Goal: Task Accomplishment & Management: Manage account settings

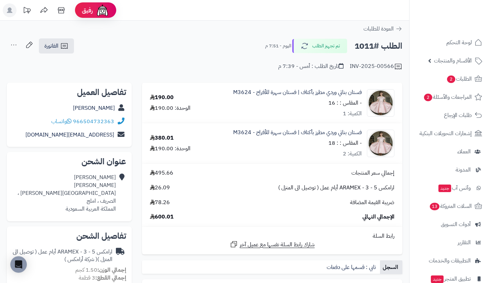
click at [424, 79] on link "الطلبات 2" at bounding box center [449, 79] width 72 height 16
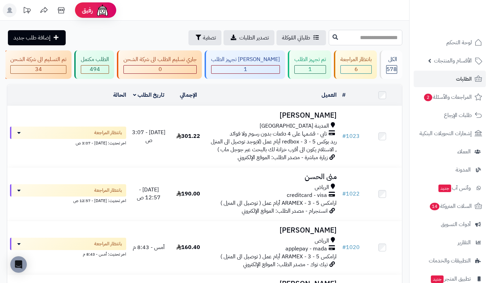
drag, startPoint x: 0, startPoint y: 0, endPoint x: 352, endPoint y: 42, distance: 354.3
click at [352, 42] on input "text" at bounding box center [366, 37] width 74 height 15
type input "***"
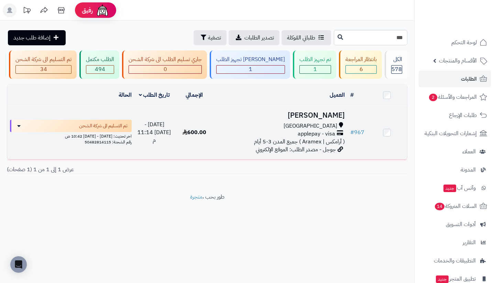
click at [329, 120] on h3 "[PERSON_NAME]" at bounding box center [280, 116] width 127 height 8
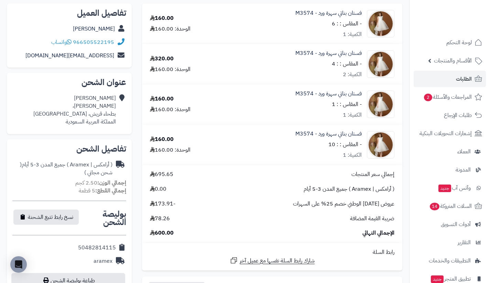
scroll to position [80, 0]
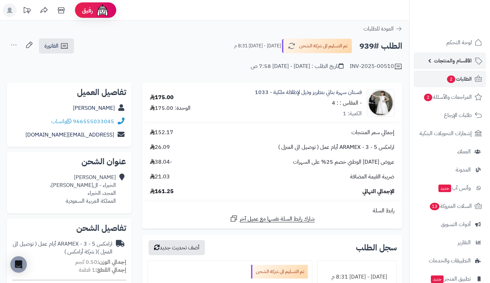
drag, startPoint x: 0, startPoint y: 0, endPoint x: 430, endPoint y: 62, distance: 434.6
click at [430, 62] on link "الأقسام والمنتجات" at bounding box center [449, 61] width 72 height 16
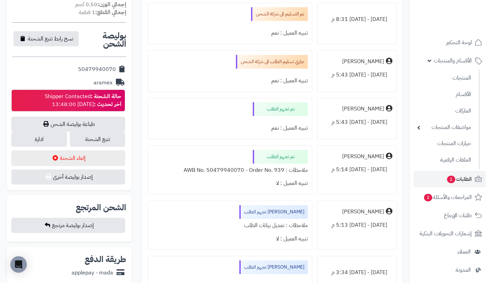
scroll to position [268, 0]
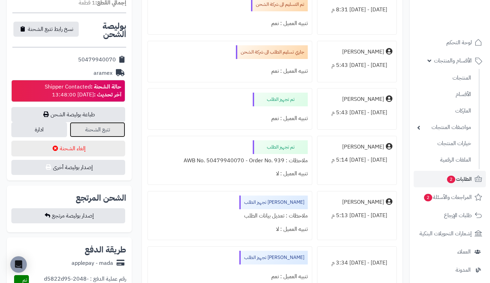
click at [102, 130] on link "تتبع الشحنة" at bounding box center [98, 129] width 56 height 15
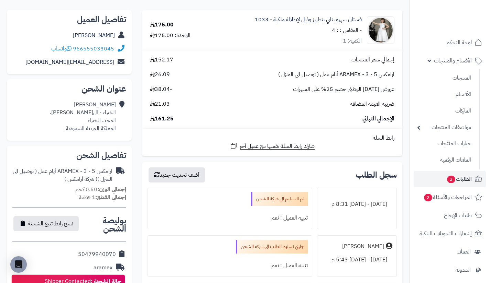
scroll to position [0, 0]
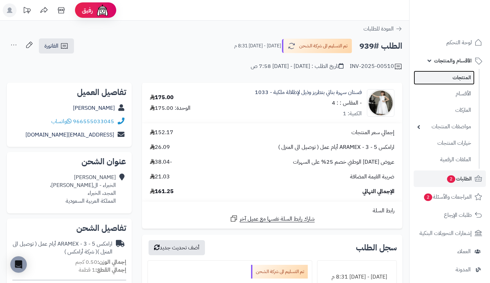
click at [444, 78] on link "المنتجات" at bounding box center [443, 78] width 61 height 14
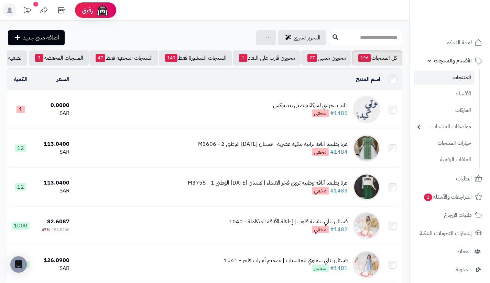
click at [349, 41] on input "text" at bounding box center [366, 37] width 74 height 15
type input "****"
click at [332, 37] on icon at bounding box center [334, 36] width 5 height 5
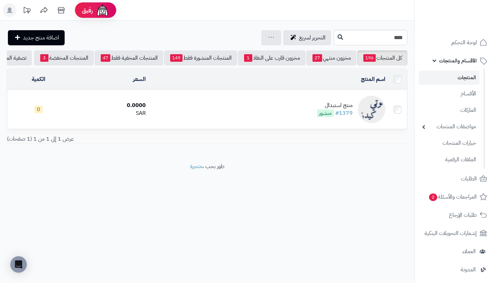
click at [330, 108] on div "منتج استبدال" at bounding box center [335, 106] width 36 height 8
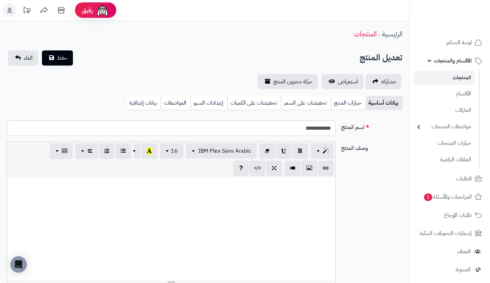
select select
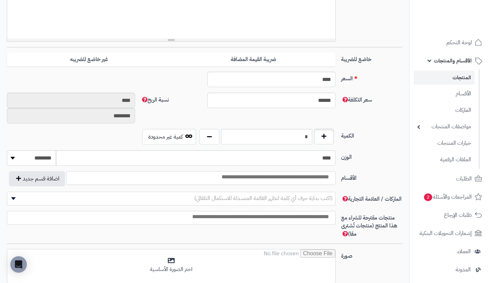
scroll to position [243, 0]
click at [326, 143] on button "button" at bounding box center [324, 137] width 20 height 16
type input "*"
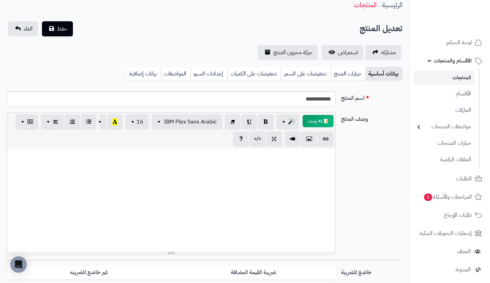
scroll to position [0, 0]
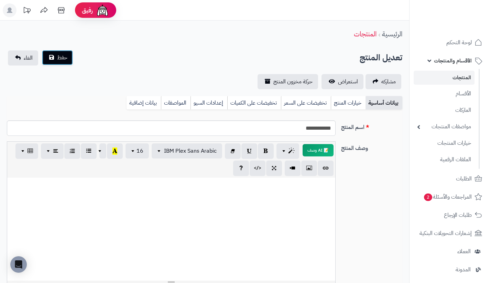
drag, startPoint x: 48, startPoint y: 65, endPoint x: 52, endPoint y: 63, distance: 4.3
click at [52, 63] on button "حفظ" at bounding box center [57, 57] width 31 height 15
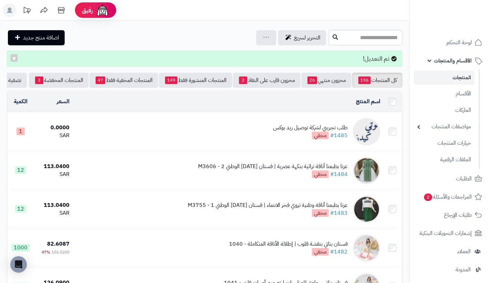
click at [438, 67] on link "الأقسام والمنتجات" at bounding box center [449, 61] width 72 height 16
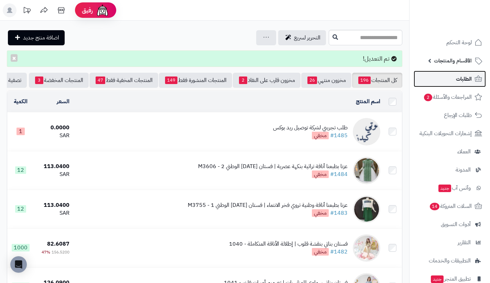
click at [445, 84] on link "الطلبات" at bounding box center [449, 79] width 72 height 16
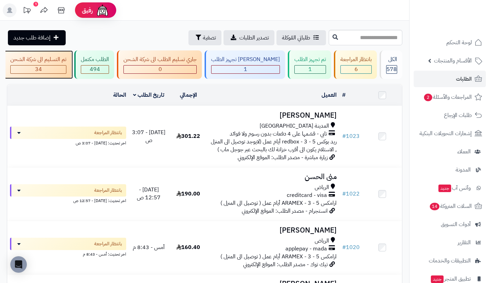
click at [66, 69] on div "34" at bounding box center [38, 70] width 55 height 8
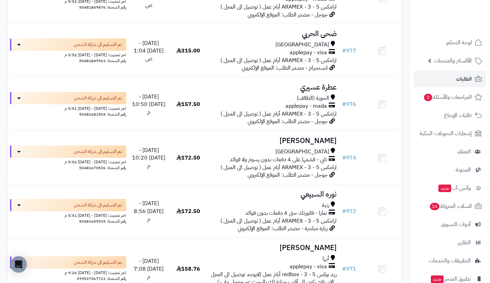
scroll to position [1770, 0]
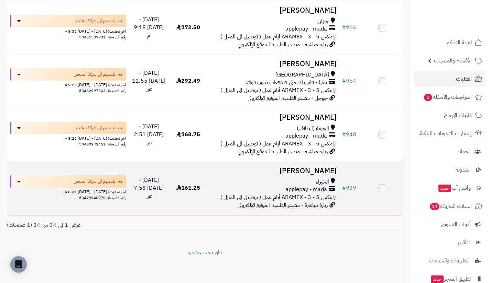
click at [345, 196] on td "# 939" at bounding box center [350, 188] width 23 height 53
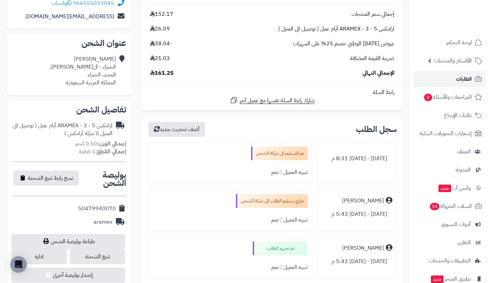
scroll to position [119, 0]
drag, startPoint x: 77, startPoint y: 207, endPoint x: 115, endPoint y: 209, distance: 38.2
click at [115, 209] on div "50479940070" at bounding box center [69, 208] width 114 height 13
copy div "50479940070"
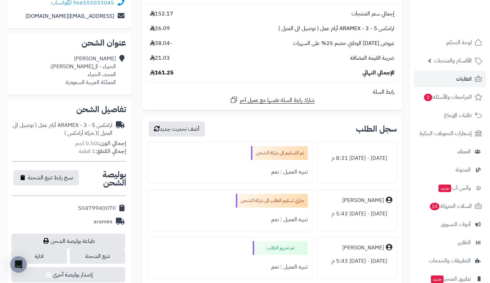
click at [137, 112] on div "**********" at bounding box center [272, 251] width 270 height 574
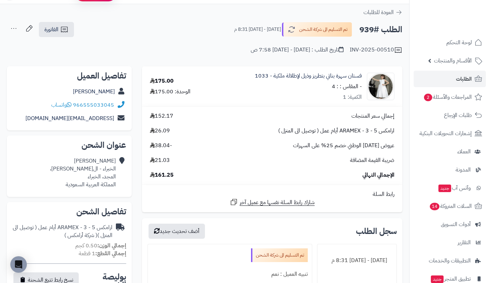
scroll to position [0, 0]
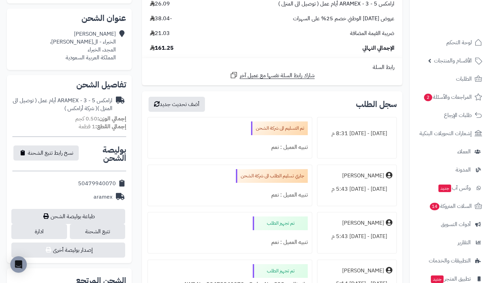
scroll to position [146, 0]
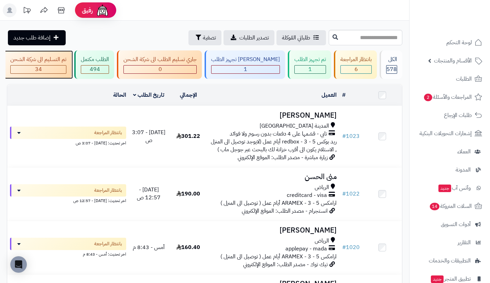
click at [71, 71] on div "تم التسليم الى شركة الشحن 34" at bounding box center [38, 65] width 68 height 29
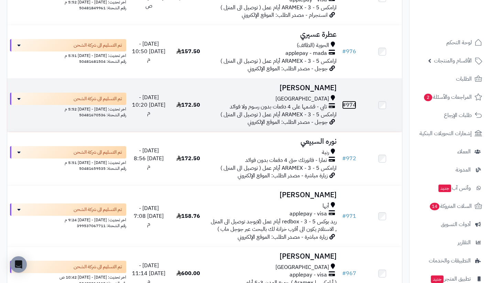
scroll to position [1436, 0]
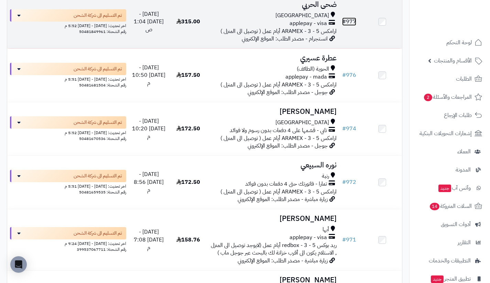
click at [349, 26] on link "# 977" at bounding box center [349, 22] width 14 height 8
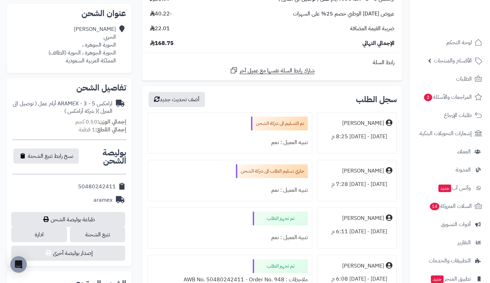
scroll to position [162, 0]
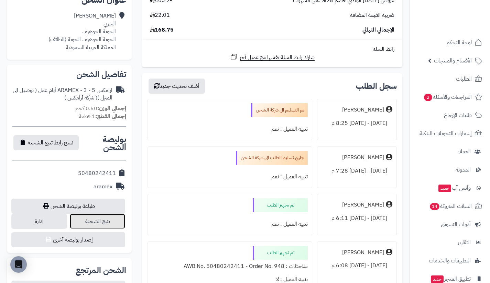
click at [115, 221] on link "تتبع الشحنة" at bounding box center [98, 221] width 56 height 15
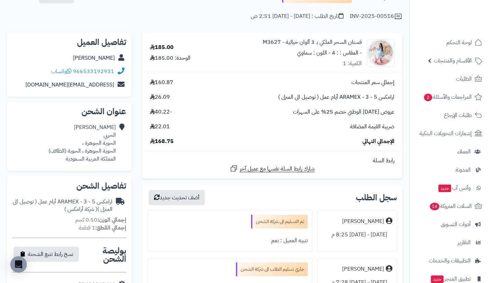
scroll to position [0, 0]
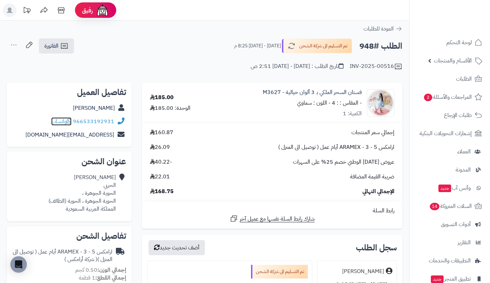
click at [61, 121] on span "واتساب" at bounding box center [61, 122] width 20 height 8
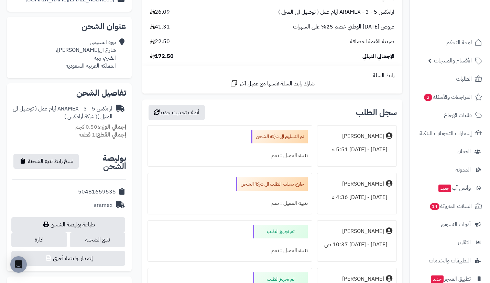
scroll to position [141, 0]
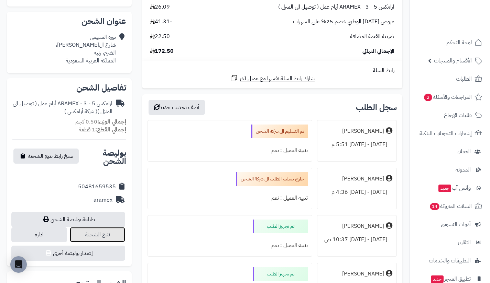
click at [113, 240] on link "تتبع الشحنة" at bounding box center [98, 234] width 56 height 15
click at [54, 231] on link "ادارة" at bounding box center [39, 234] width 56 height 15
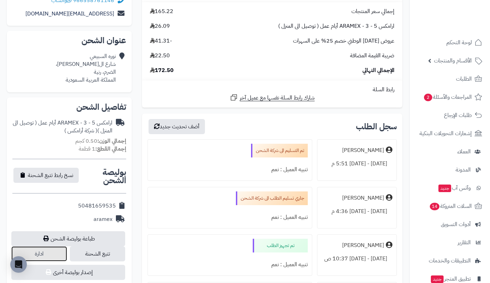
scroll to position [122, 0]
drag, startPoint x: 312, startPoint y: 165, endPoint x: 201, endPoint y: 192, distance: 114.8
click at [201, 192] on div "جاري تسليم الطلب الى شركة الشحن تنبيه العميل : نعم" at bounding box center [229, 208] width 164 height 42
drag, startPoint x: 80, startPoint y: 205, endPoint x: 116, endPoint y: 205, distance: 36.8
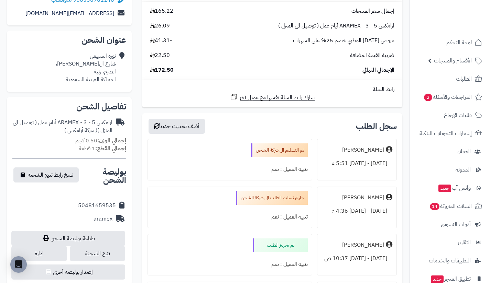
click at [116, 205] on div "50481659535" at bounding box center [69, 205] width 114 height 13
copy div "50481659535"
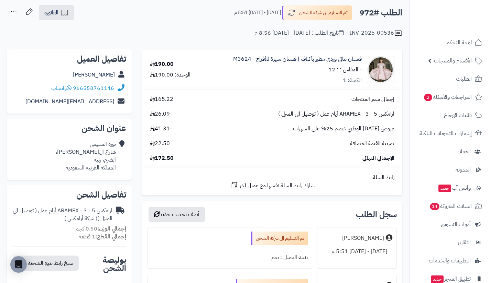
scroll to position [0, 0]
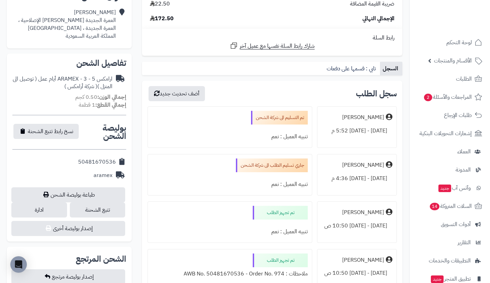
scroll to position [175, 0]
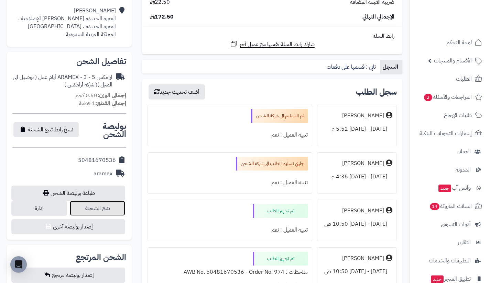
click at [110, 203] on link "تتبع الشحنة" at bounding box center [98, 208] width 56 height 15
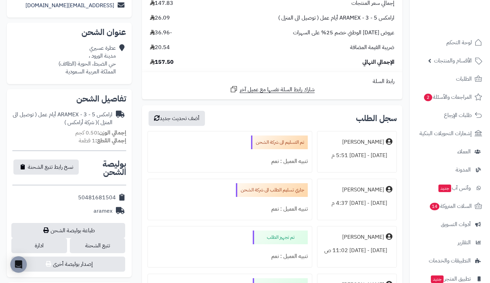
scroll to position [131, 0]
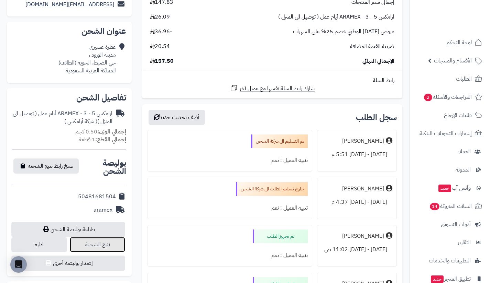
click at [108, 241] on link "تتبع الشحنة" at bounding box center [98, 244] width 56 height 15
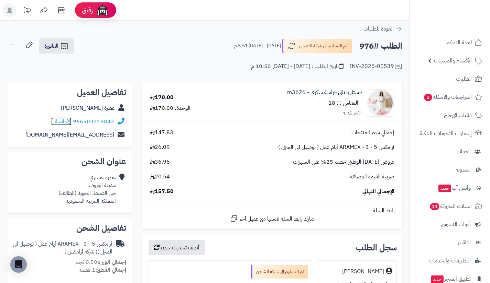
click at [61, 122] on span "واتساب" at bounding box center [61, 122] width 20 height 8
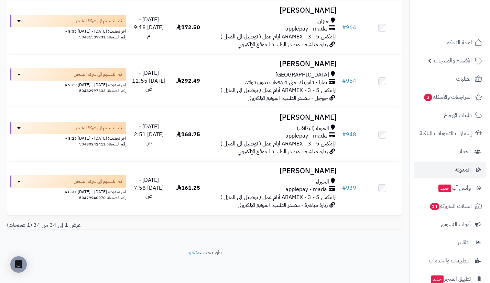
scroll to position [49, 0]
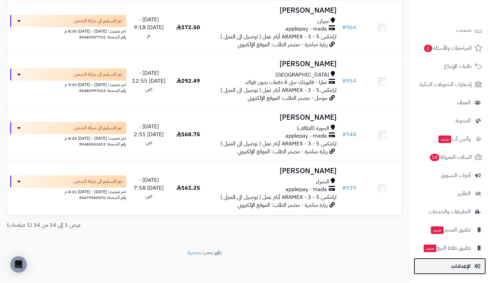
click at [437, 260] on link "الإعدادات" at bounding box center [449, 266] width 72 height 16
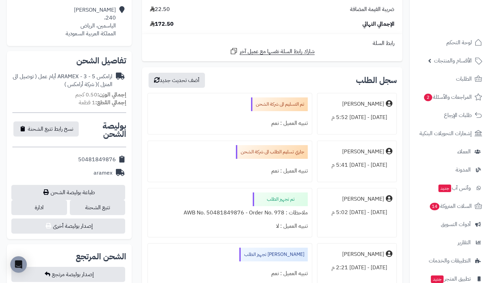
scroll to position [168, 0]
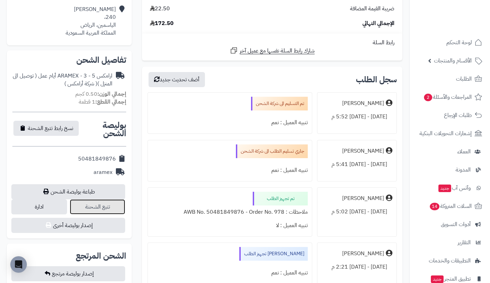
click at [108, 207] on link "تتبع الشحنة" at bounding box center [98, 207] width 56 height 15
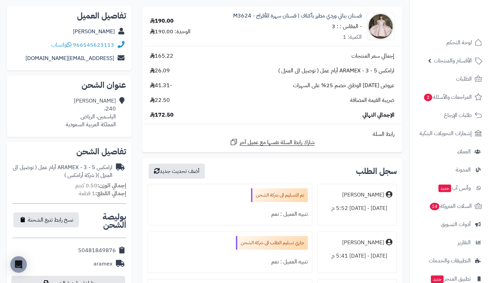
scroll to position [57, 0]
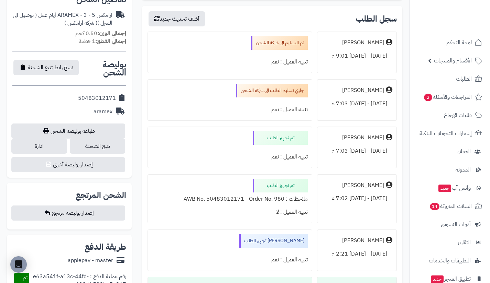
scroll to position [234, 0]
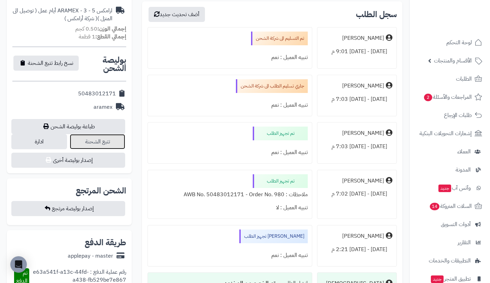
click at [116, 139] on link "تتبع الشحنة" at bounding box center [98, 141] width 56 height 15
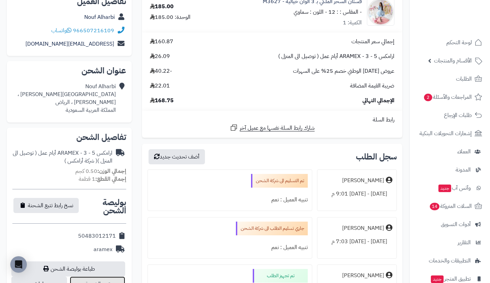
scroll to position [0, 0]
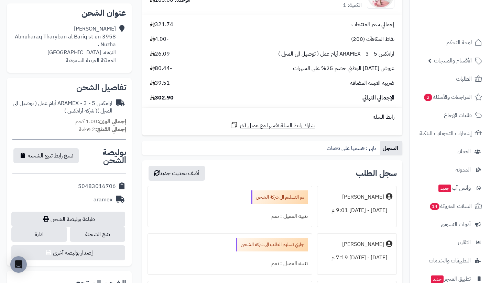
scroll to position [151, 0]
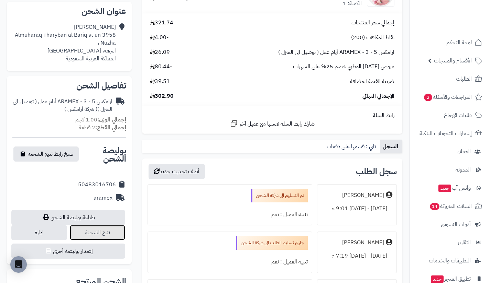
click at [120, 231] on link "تتبع الشحنة" at bounding box center [98, 232] width 56 height 15
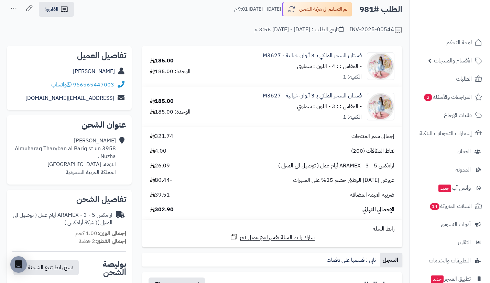
scroll to position [0, 0]
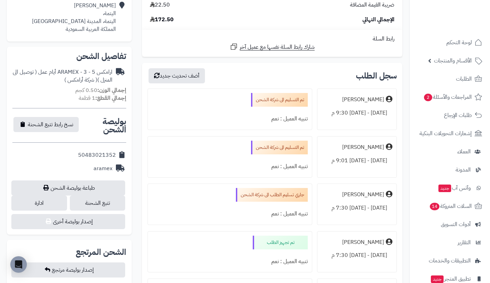
scroll to position [173, 0]
click at [118, 202] on link "تتبع الشحنة" at bounding box center [98, 203] width 56 height 15
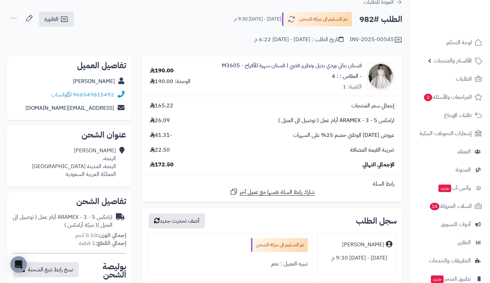
scroll to position [0, 0]
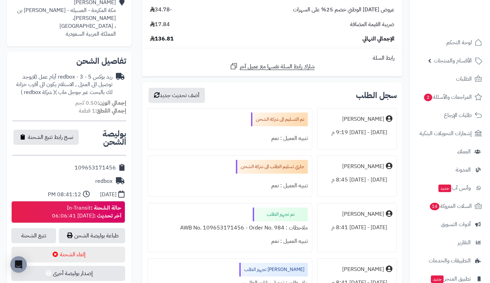
scroll to position [177, 0]
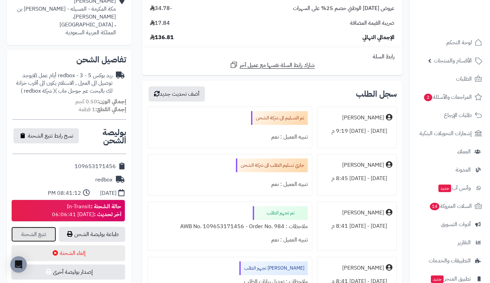
click at [46, 230] on link "تتبع الشحنة" at bounding box center [33, 234] width 45 height 15
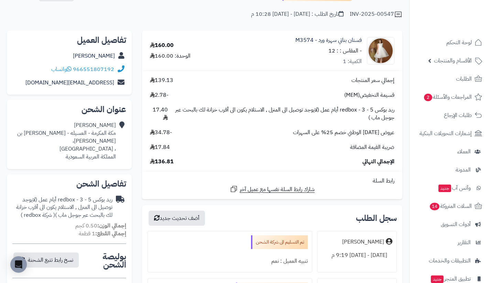
scroll to position [0, 0]
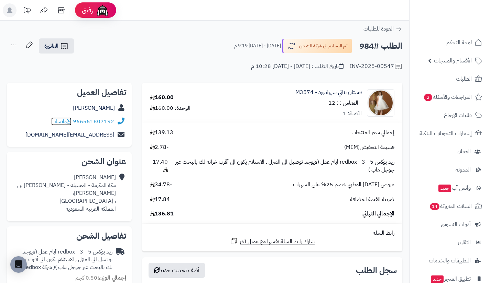
click at [66, 120] on span "واتساب" at bounding box center [61, 122] width 20 height 8
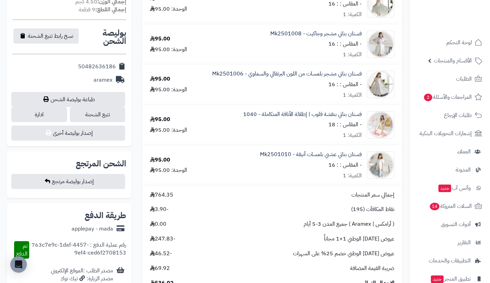
scroll to position [263, 0]
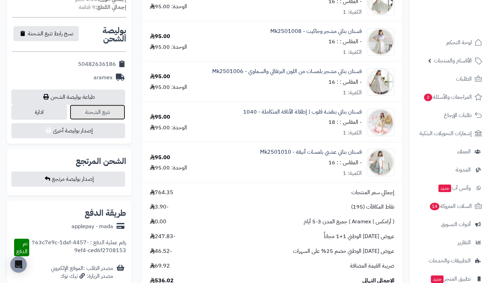
click at [97, 113] on link "تتبع الشحنة" at bounding box center [98, 112] width 56 height 15
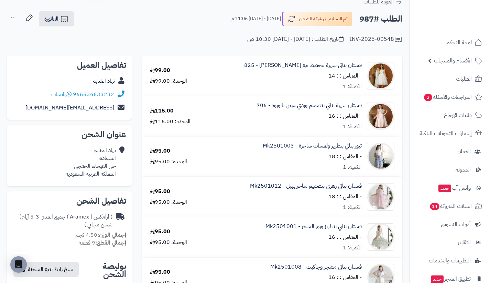
scroll to position [0, 0]
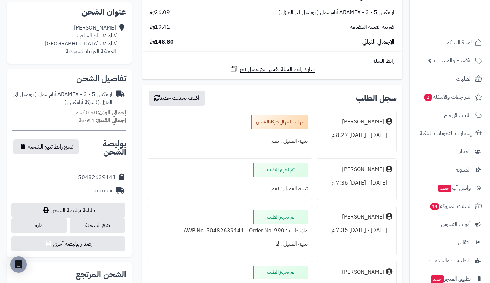
scroll to position [151, 0]
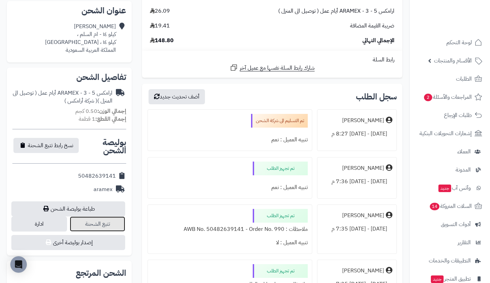
click at [116, 222] on link "تتبع الشحنة" at bounding box center [98, 224] width 56 height 15
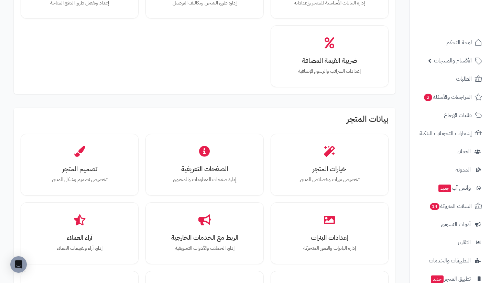
scroll to position [107, 0]
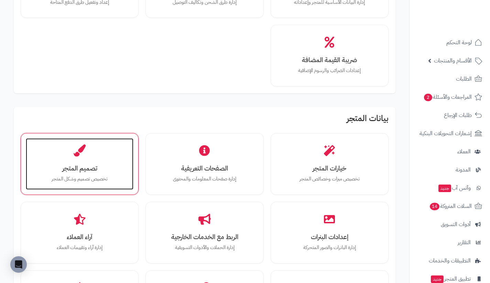
click at [110, 174] on div "تصميم المتجر تخصيص تصميم وشكل المتجر" at bounding box center [80, 164] width 108 height 52
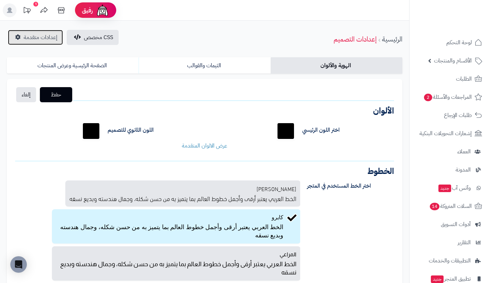
click at [54, 43] on link "إعدادات متقدمة" at bounding box center [35, 37] width 55 height 15
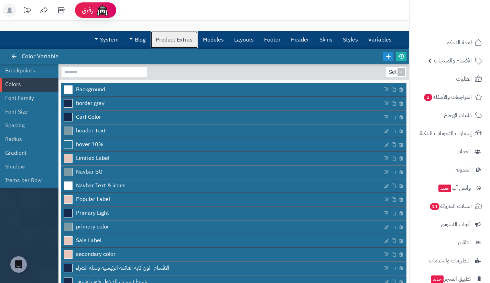
click at [169, 32] on link "Product Extras" at bounding box center [174, 39] width 47 height 17
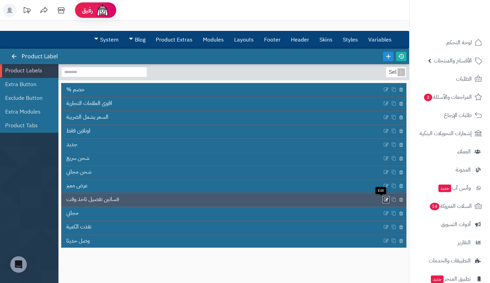
click at [383, 198] on icon at bounding box center [385, 200] width 5 height 6
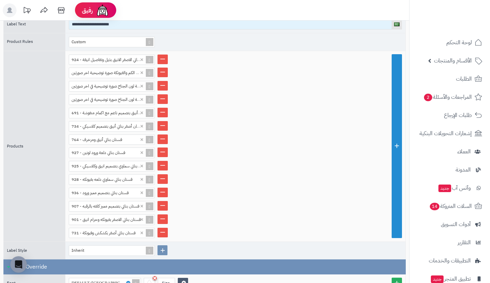
scroll to position [137, 0]
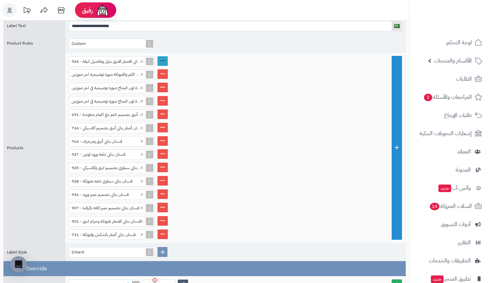
click at [165, 63] on link at bounding box center [162, 61] width 10 height 10
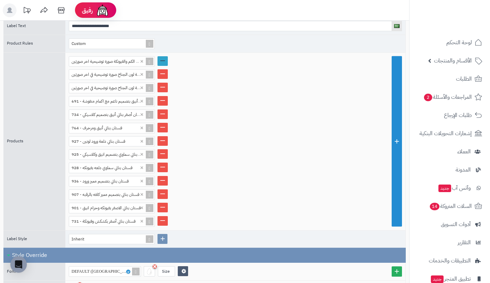
click at [165, 63] on link at bounding box center [162, 61] width 10 height 10
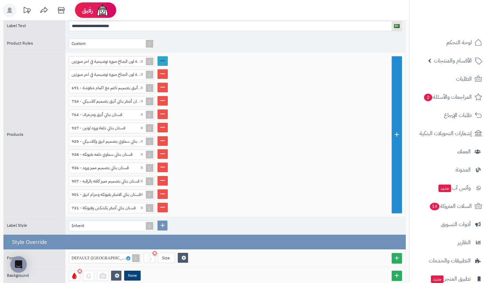
click at [165, 63] on link at bounding box center [162, 61] width 10 height 10
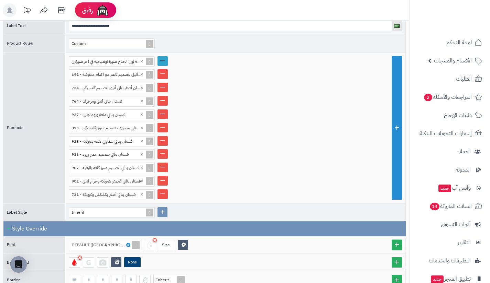
click at [165, 63] on link at bounding box center [162, 61] width 10 height 10
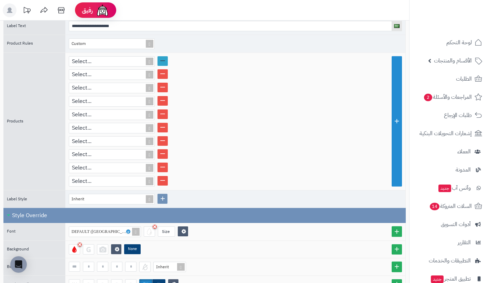
click at [165, 63] on link at bounding box center [162, 61] width 10 height 10
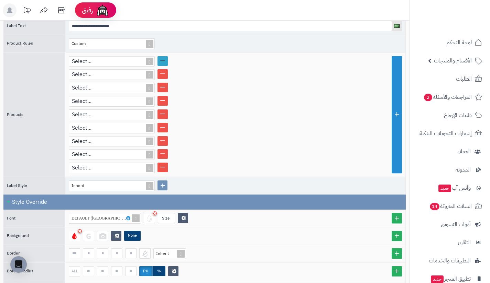
click at [165, 63] on link at bounding box center [162, 61] width 10 height 10
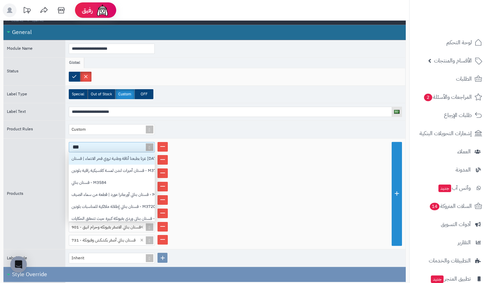
scroll to position [7, 81]
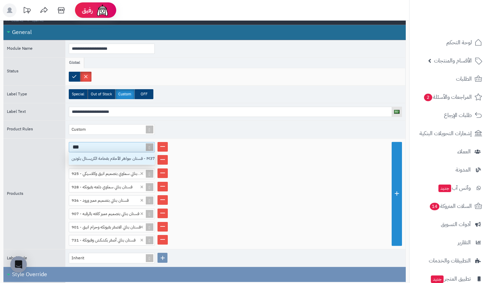
type input "****"
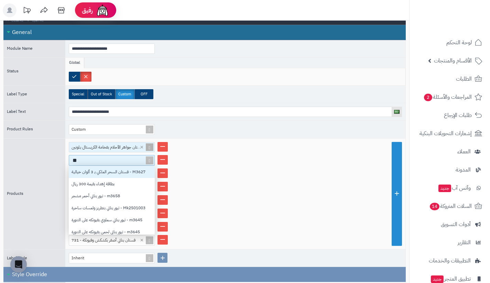
scroll to position [5, 5]
type input "****"
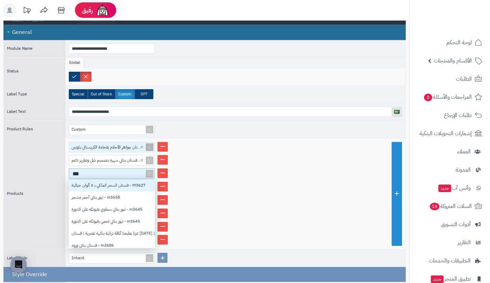
type input "****"
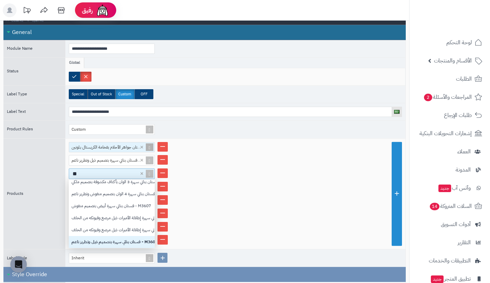
scroll to position [204, 0]
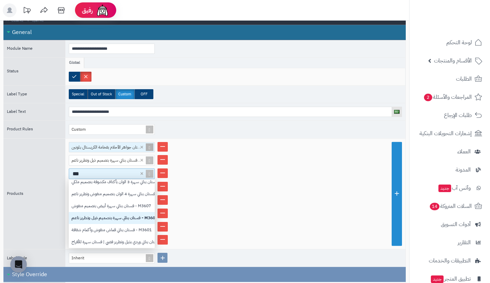
type input "****"
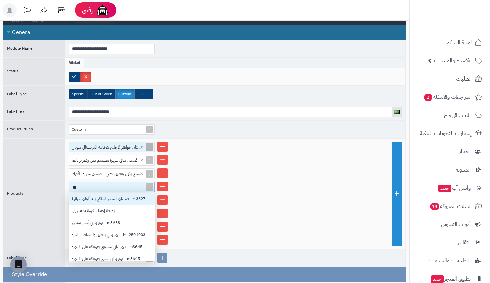
scroll to position [5, 5]
type input "****"
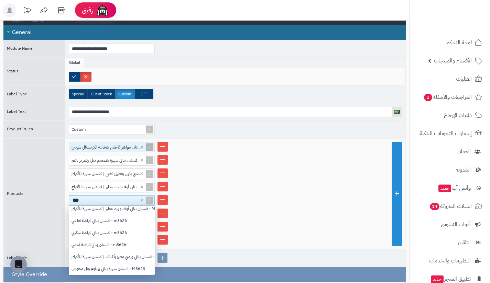
scroll to position [0, 0]
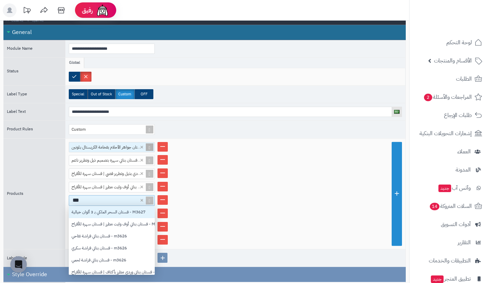
type input "****"
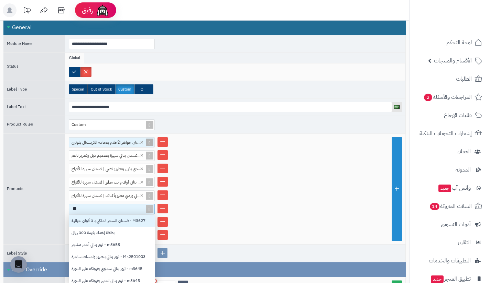
scroll to position [5, 5]
type input "****"
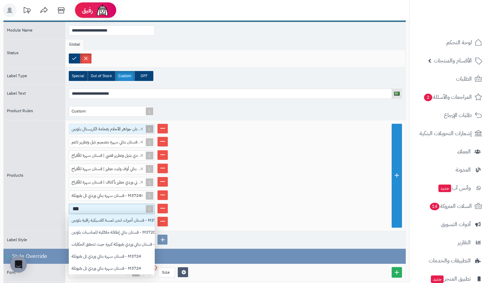
type input "****"
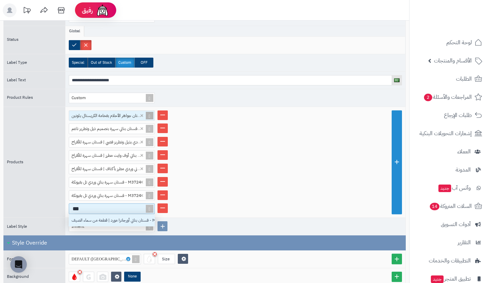
scroll to position [7, 81]
type input "****"
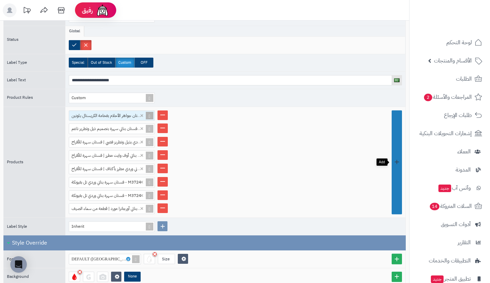
click at [397, 177] on link at bounding box center [396, 163] width 10 height 104
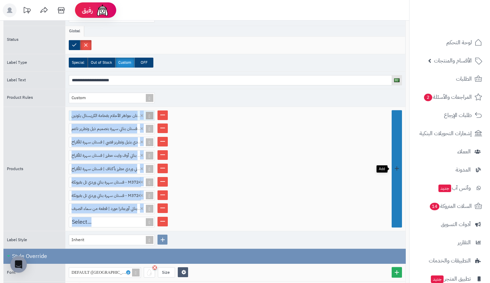
click at [397, 177] on link at bounding box center [396, 170] width 10 height 118
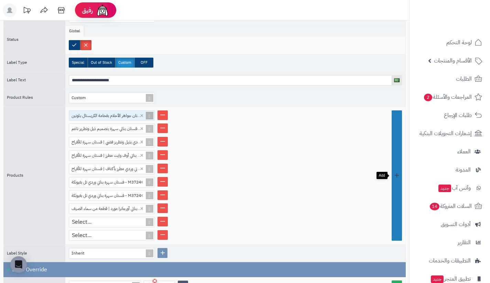
click at [397, 177] on link at bounding box center [396, 176] width 10 height 131
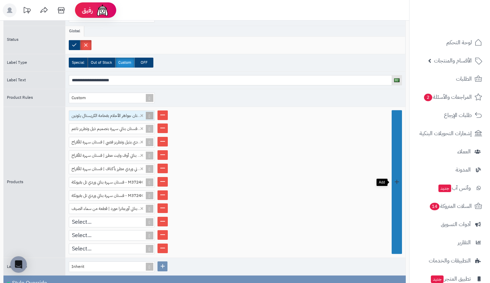
click at [397, 177] on link at bounding box center [396, 183] width 10 height 144
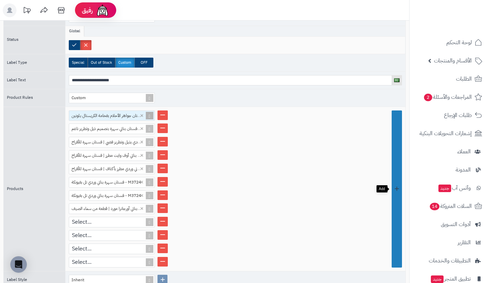
click at [397, 177] on link at bounding box center [396, 189] width 10 height 157
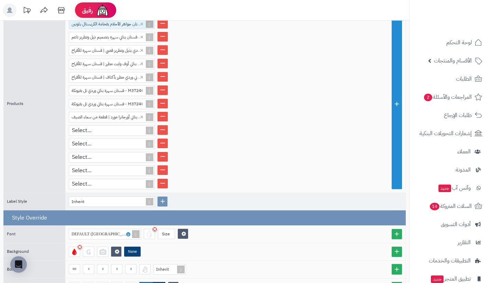
scroll to position [177, 0]
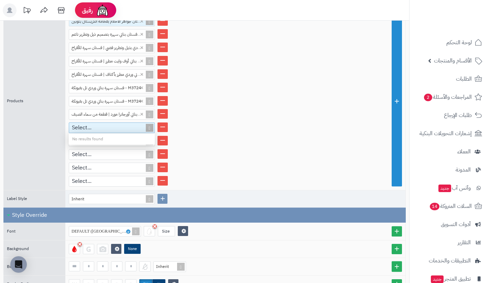
click at [116, 129] on div "Select..." at bounding box center [108, 128] width 79 height 10
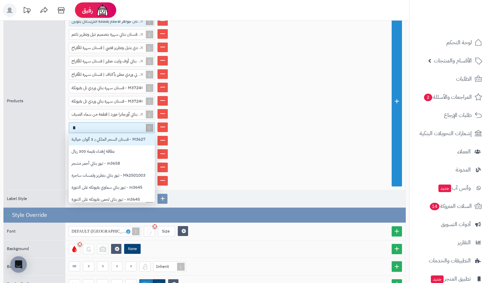
scroll to position [64, 81]
type input "****"
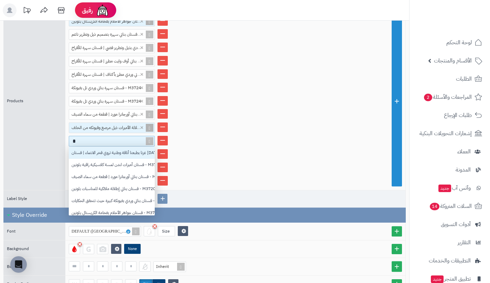
scroll to position [5, 5]
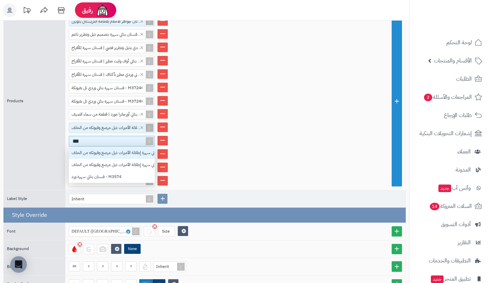
type input "****"
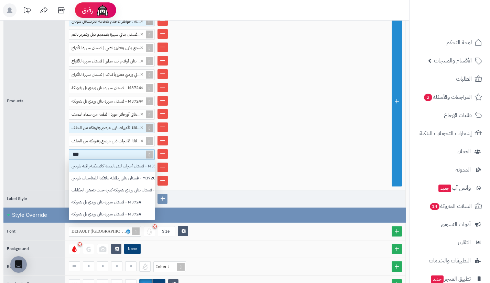
type input "****"
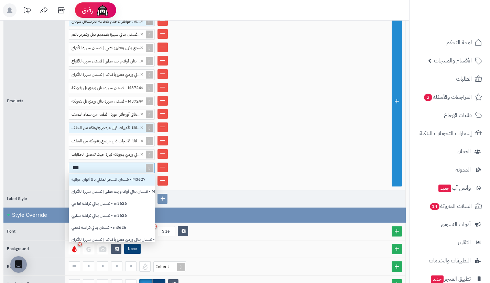
type input "****"
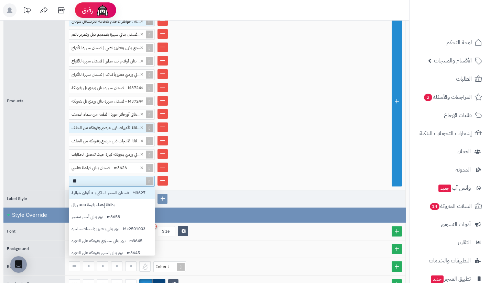
scroll to position [64, 81]
type input "****"
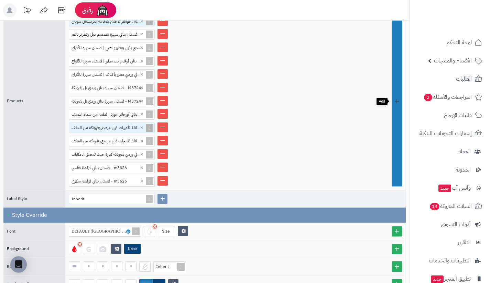
click at [394, 159] on link at bounding box center [396, 101] width 10 height 171
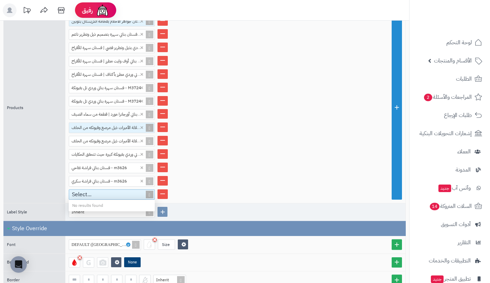
click at [127, 196] on div "Select..." at bounding box center [108, 195] width 79 height 10
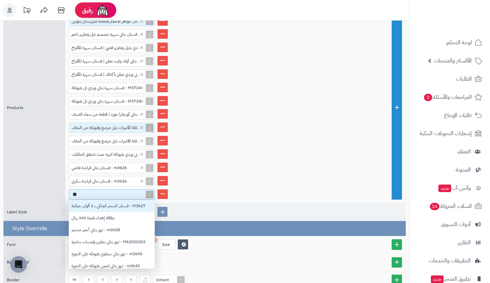
scroll to position [5, 5]
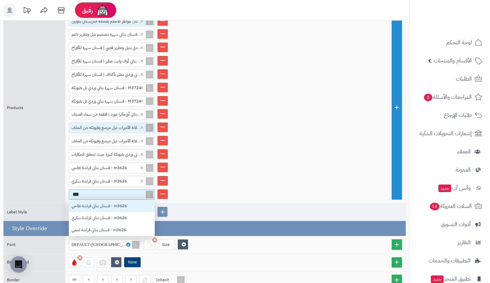
type input "****"
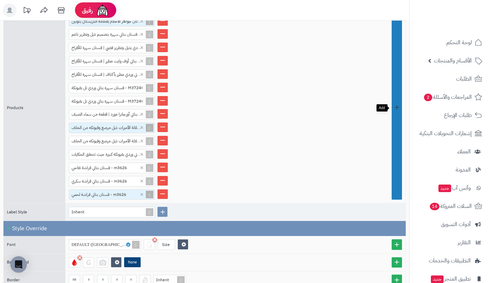
click at [395, 182] on link at bounding box center [396, 108] width 10 height 184
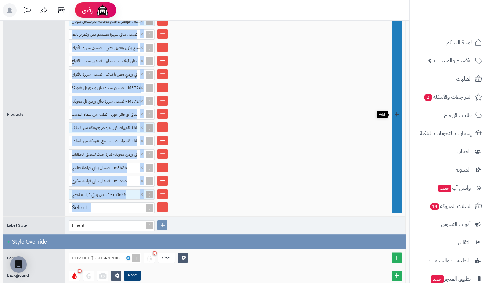
click at [395, 182] on link at bounding box center [396, 115] width 10 height 198
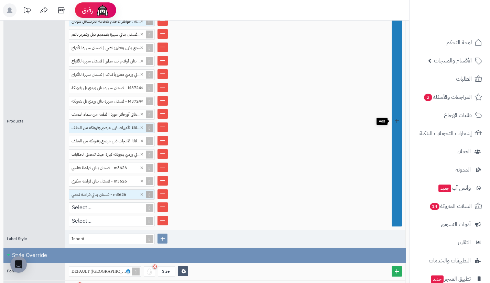
click at [395, 182] on link at bounding box center [396, 121] width 10 height 211
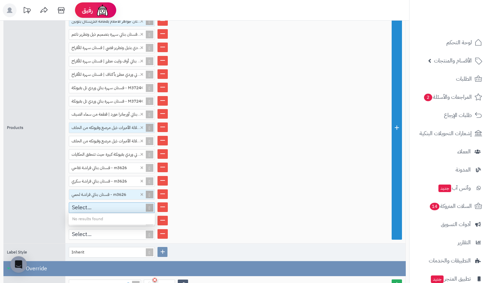
click at [117, 205] on div "Select..." at bounding box center [108, 208] width 79 height 10
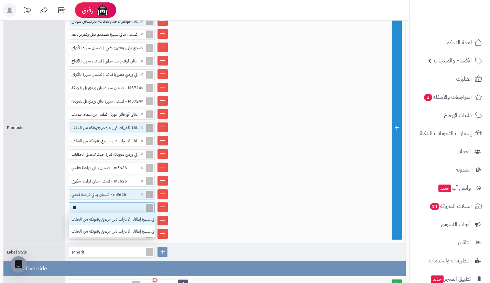
type input "*"
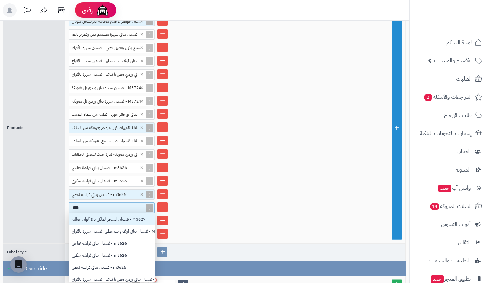
type input "****"
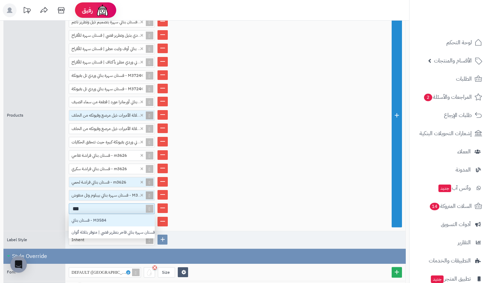
scroll to position [7, 81]
type input "****"
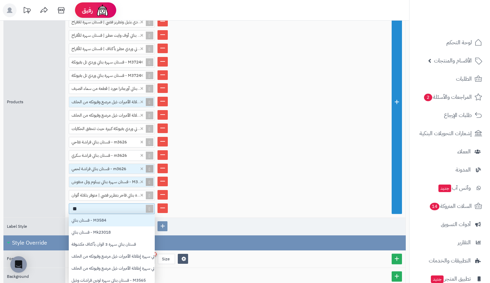
scroll to position [5, 5]
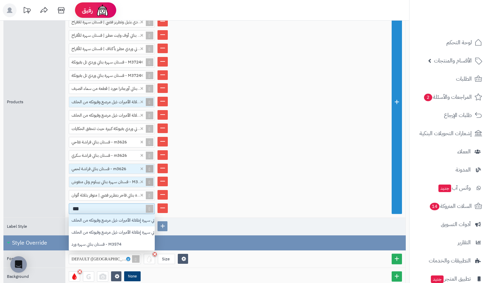
type input "****"
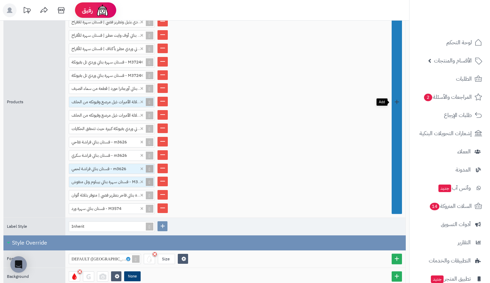
click at [397, 193] on link at bounding box center [396, 102] width 10 height 224
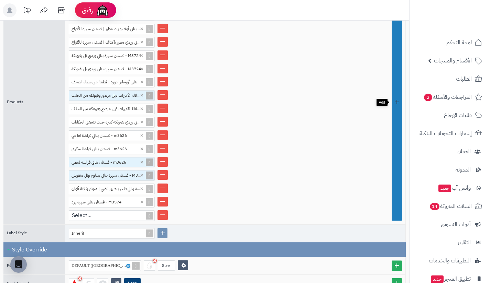
click at [397, 193] on link at bounding box center [396, 102] width 10 height 237
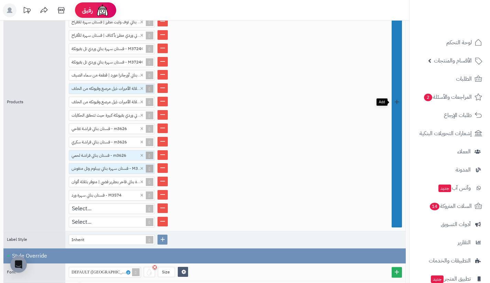
click at [397, 193] on link at bounding box center [396, 102] width 10 height 251
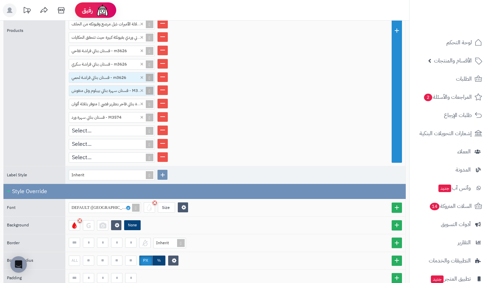
scroll to position [299, 0]
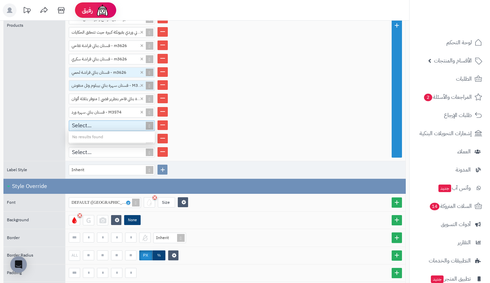
click at [111, 128] on div "Select..." at bounding box center [108, 126] width 79 height 10
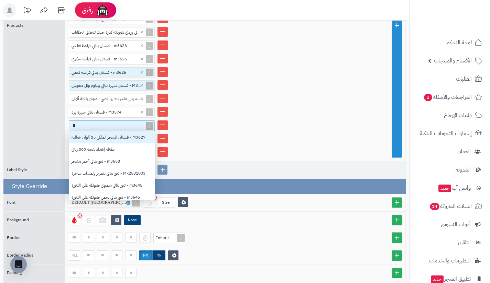
scroll to position [64, 81]
type input "****"
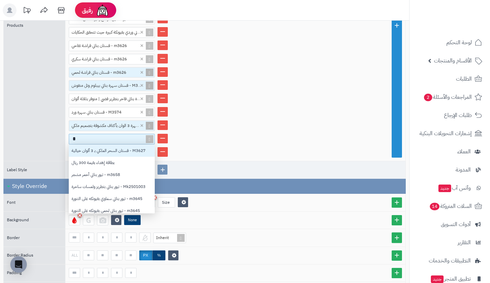
scroll to position [5, 5]
type input "****"
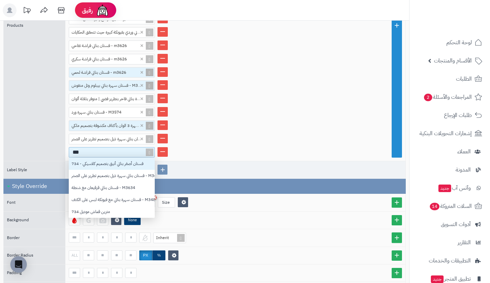
type input "****"
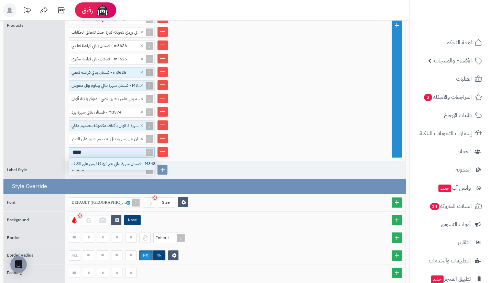
scroll to position [7, 81]
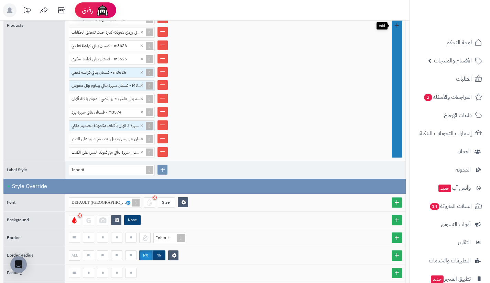
click at [393, 152] on link at bounding box center [396, 26] width 10 height 264
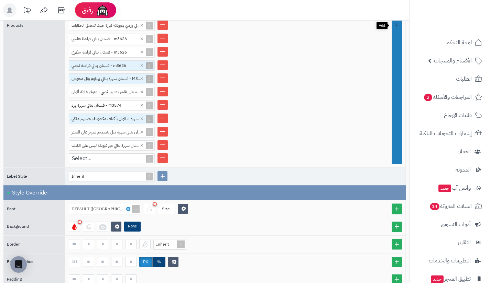
click at [393, 152] on link at bounding box center [396, 26] width 10 height 278
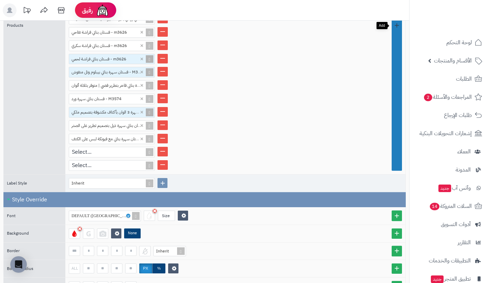
click at [393, 152] on link at bounding box center [396, 25] width 10 height 291
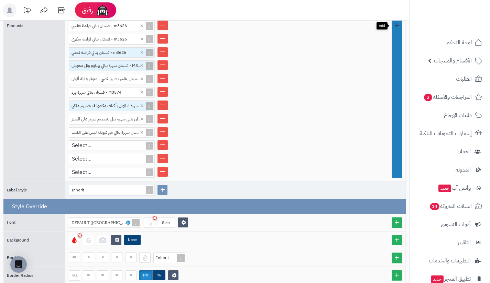
click at [393, 152] on link at bounding box center [396, 26] width 10 height 304
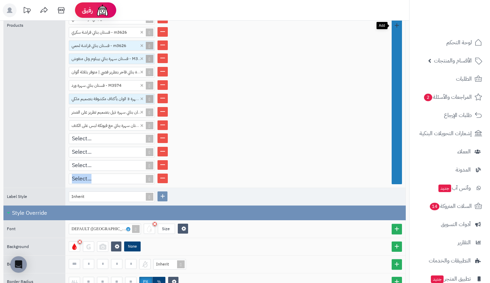
click at [393, 152] on link at bounding box center [396, 26] width 10 height 318
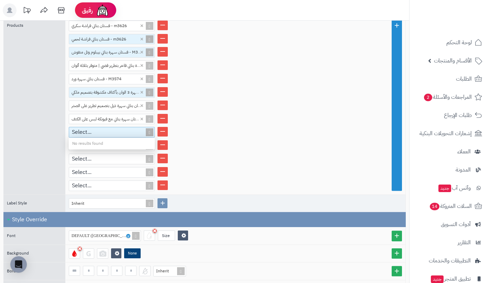
click at [129, 134] on div "Select..." at bounding box center [108, 132] width 79 height 10
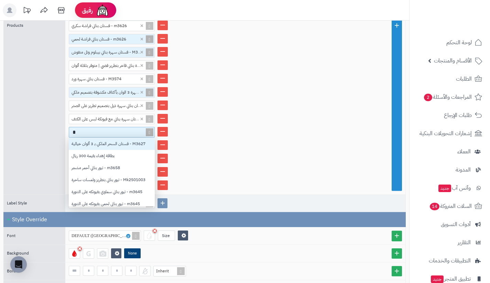
scroll to position [64, 81]
type input "****"
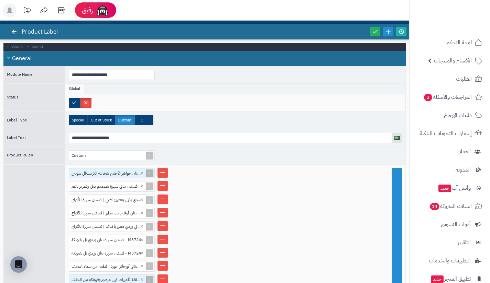
scroll to position [0, 0]
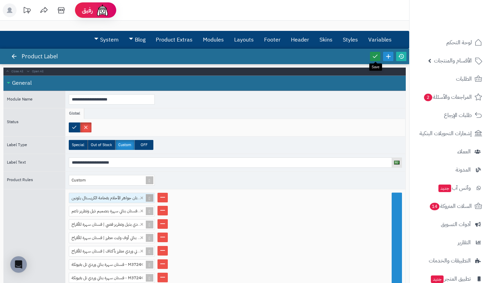
click at [377, 54] on icon at bounding box center [375, 56] width 6 height 6
click at [79, 127] on label at bounding box center [74, 128] width 11 height 10
click at [370, 55] on link at bounding box center [375, 56] width 10 height 9
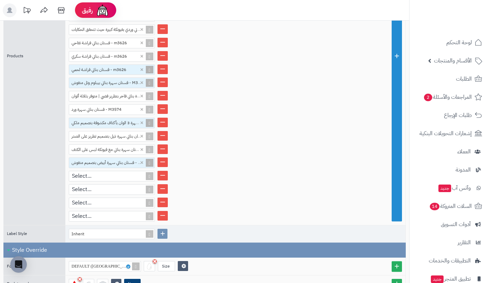
scroll to position [302, 0]
click at [162, 177] on link at bounding box center [162, 176] width 10 height 10
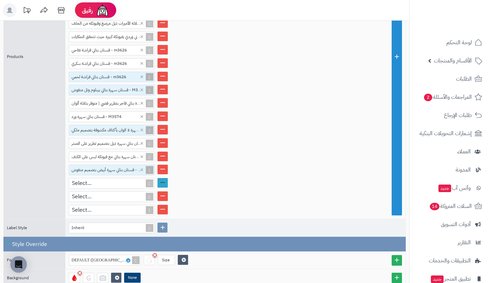
click at [162, 181] on link at bounding box center [162, 183] width 10 height 10
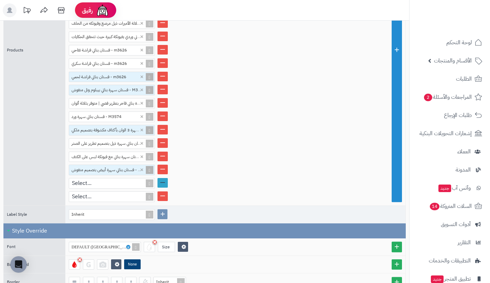
scroll to position [288, 0]
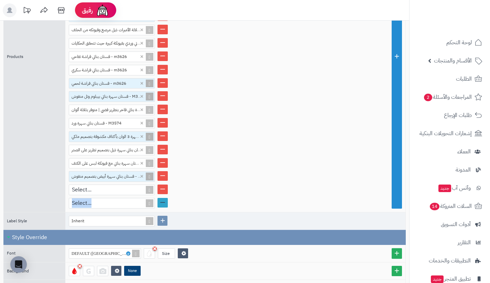
drag, startPoint x: 164, startPoint y: 188, endPoint x: 162, endPoint y: 199, distance: 10.8
click at [162, 199] on ul "فستان جواهر الأحلام بفخامة الكريستال بـلونين - M3716 × فستان بناتي سهرة بتصميم …" at bounding box center [235, 57] width 333 height 304
click at [162, 199] on link at bounding box center [162, 203] width 10 height 10
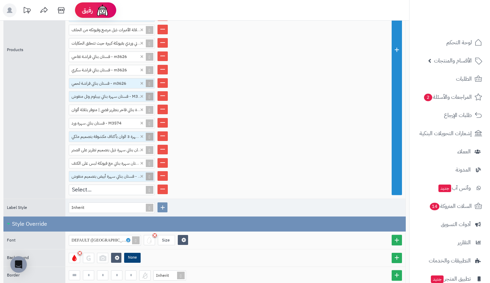
scroll to position [281, 0]
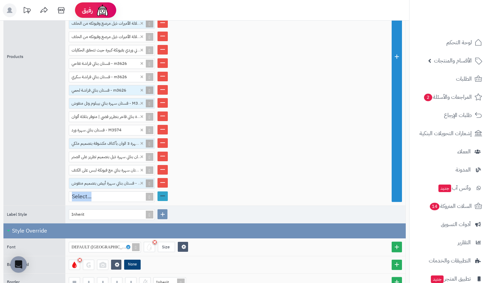
click at [163, 196] on link at bounding box center [162, 197] width 10 height 10
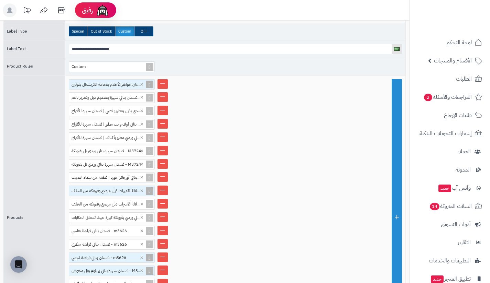
scroll to position [0, 0]
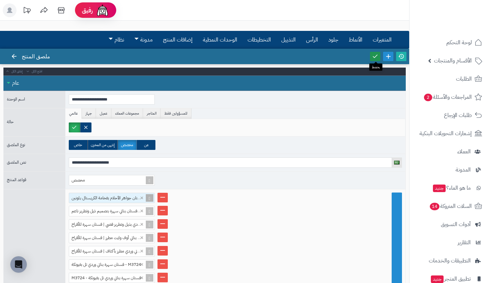
click at [375, 54] on icon at bounding box center [375, 56] width 6 height 6
click at [91, 111] on li "جهاز" at bounding box center [89, 114] width 14 height 10
click at [107, 112] on font "عميل" at bounding box center [104, 114] width 8 height 6
click at [120, 111] on font "مجموعات العملاء" at bounding box center [127, 114] width 24 height 6
click at [151, 112] on font "المتاجر" at bounding box center [152, 114] width 10 height 6
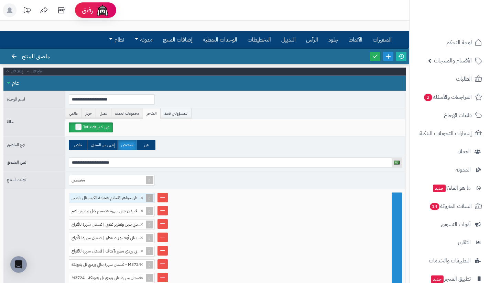
click at [169, 110] on font "للمسؤولين فقط" at bounding box center [175, 113] width 23 height 7
click at [72, 111] on font "عالمي" at bounding box center [73, 114] width 9 height 6
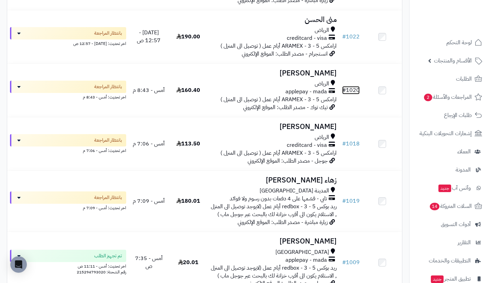
scroll to position [49, 0]
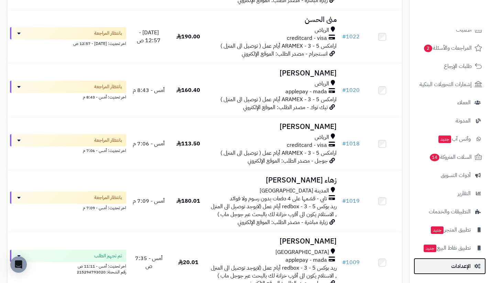
click at [460, 270] on span "الإعدادات" at bounding box center [461, 267] width 20 height 10
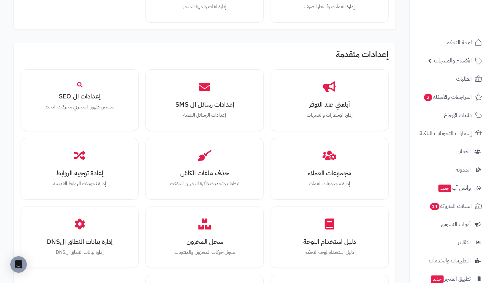
scroll to position [663, 0]
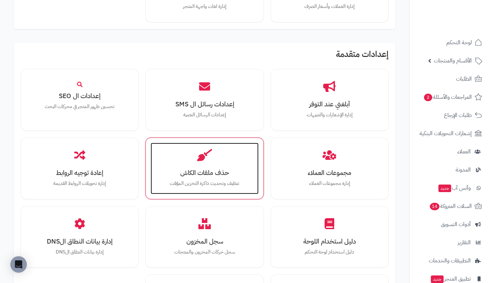
click at [211, 165] on div "حذف ملفات الكاش تنظيف وتحديث ذاكرة التخزين المؤقت" at bounding box center [205, 169] width 108 height 52
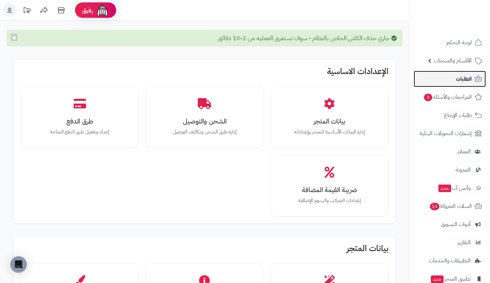
click at [436, 81] on link "الطلبات" at bounding box center [449, 79] width 72 height 16
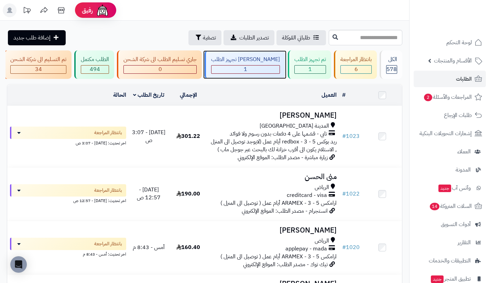
click at [270, 71] on div "1" at bounding box center [245, 70] width 68 height 8
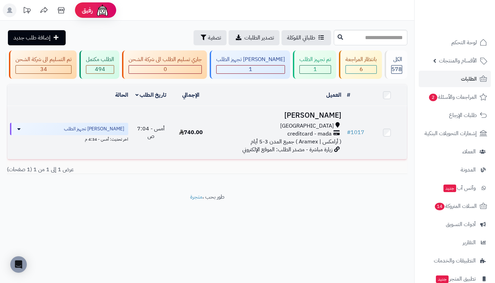
click at [319, 128] on div "[GEOGRAPHIC_DATA]" at bounding box center [276, 126] width 127 height 8
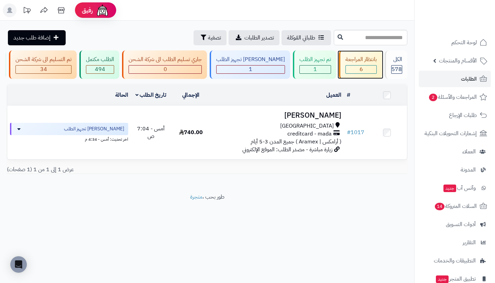
click at [361, 69] on span "6" at bounding box center [360, 69] width 3 height 8
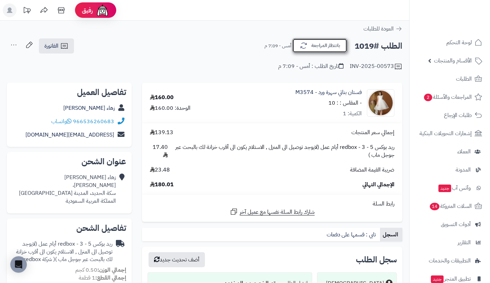
click at [301, 47] on icon "button" at bounding box center [303, 46] width 6 height 6
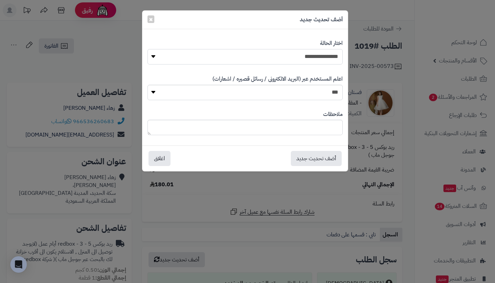
click at [304, 56] on select "**********" at bounding box center [244, 56] width 195 height 15
select select "*"
click at [147, 49] on select "**********" at bounding box center [244, 56] width 195 height 15
click at [312, 158] on button "أضف تحديث جديد" at bounding box center [316, 158] width 51 height 15
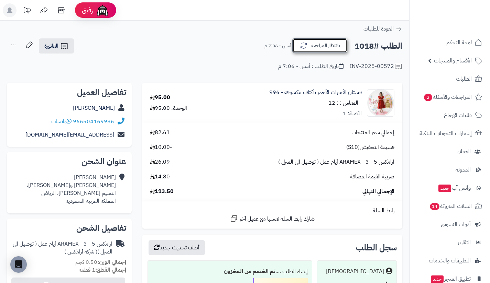
click at [302, 48] on icon "button" at bounding box center [303, 46] width 6 height 6
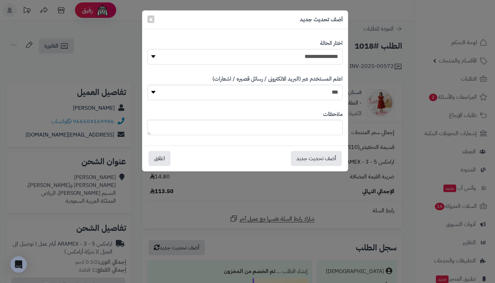
click at [295, 57] on select "**********" at bounding box center [244, 56] width 195 height 15
select select "*"
click at [147, 49] on select "**********" at bounding box center [244, 56] width 195 height 15
click at [313, 162] on button "أضف تحديث جديد" at bounding box center [316, 158] width 51 height 15
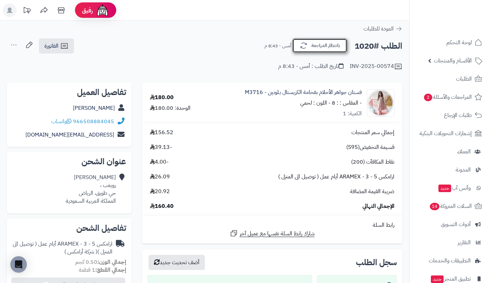
click at [304, 43] on icon "button" at bounding box center [303, 46] width 8 height 8
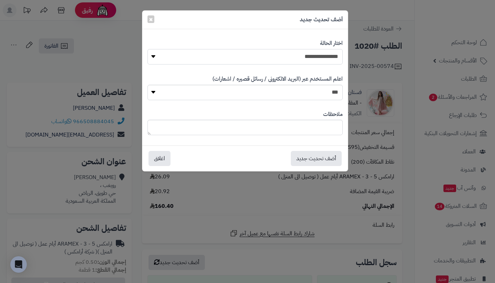
click at [307, 53] on select "**********" at bounding box center [244, 56] width 195 height 15
select select "*"
click at [147, 49] on select "**********" at bounding box center [244, 56] width 195 height 15
click at [315, 157] on button "أضف تحديث جديد" at bounding box center [316, 158] width 51 height 15
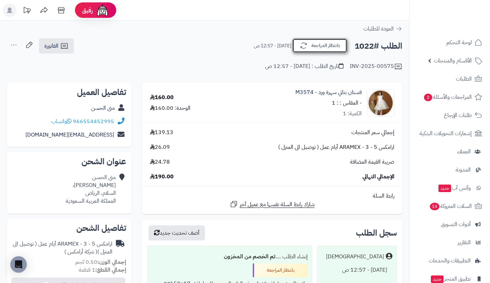
click at [304, 46] on icon "button" at bounding box center [303, 46] width 8 height 8
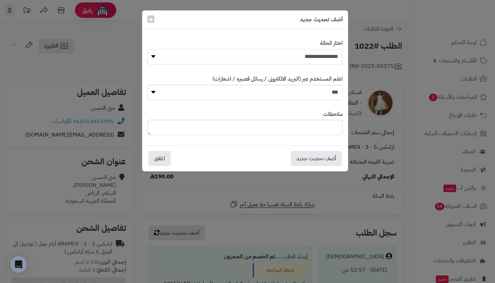
click at [308, 60] on select "**********" at bounding box center [244, 56] width 195 height 15
select select "*"
click at [147, 49] on select "**********" at bounding box center [244, 56] width 195 height 15
click at [322, 155] on button "أضف تحديث جديد" at bounding box center [316, 158] width 51 height 15
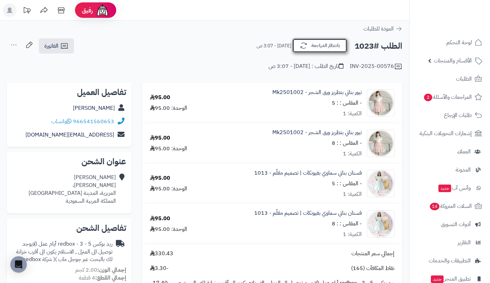
click at [300, 48] on icon "button" at bounding box center [303, 46] width 6 height 6
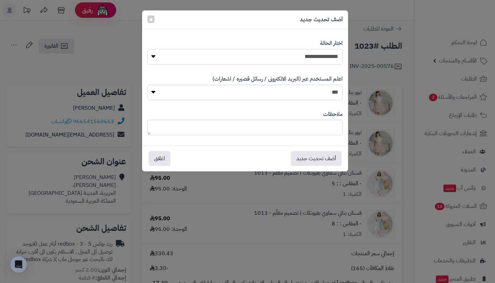
click at [293, 50] on select "**********" at bounding box center [244, 56] width 195 height 15
select select "*"
click at [147, 49] on select "**********" at bounding box center [244, 56] width 195 height 15
click at [319, 155] on button "أضف تحديث جديد" at bounding box center [316, 158] width 51 height 15
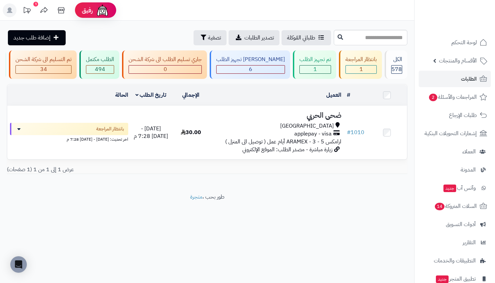
click at [31, 8] on icon at bounding box center [27, 10] width 14 height 14
